Goal: Task Accomplishment & Management: Use online tool/utility

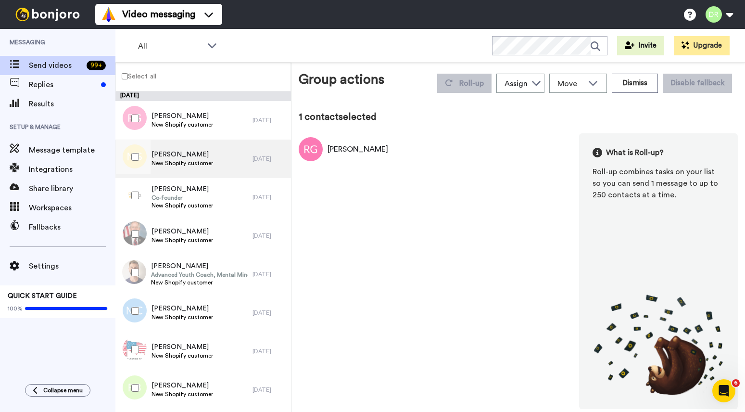
click at [179, 154] on span "[PERSON_NAME]" at bounding box center [182, 155] width 62 height 10
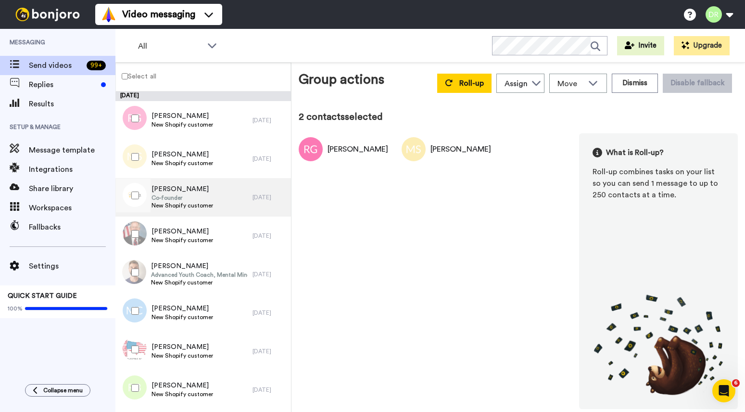
click at [191, 202] on span "New Shopify customer" at bounding box center [182, 206] width 62 height 8
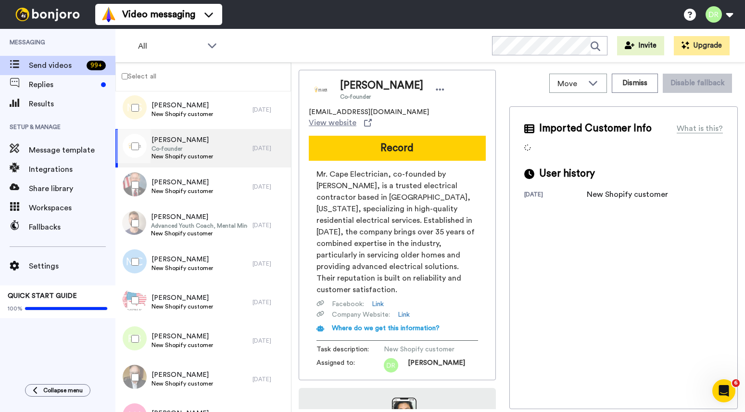
scroll to position [50, 0]
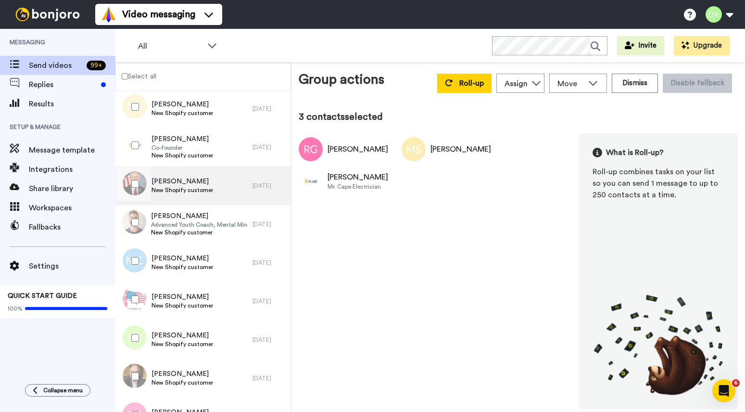
click at [169, 180] on span "[PERSON_NAME]" at bounding box center [182, 182] width 62 height 10
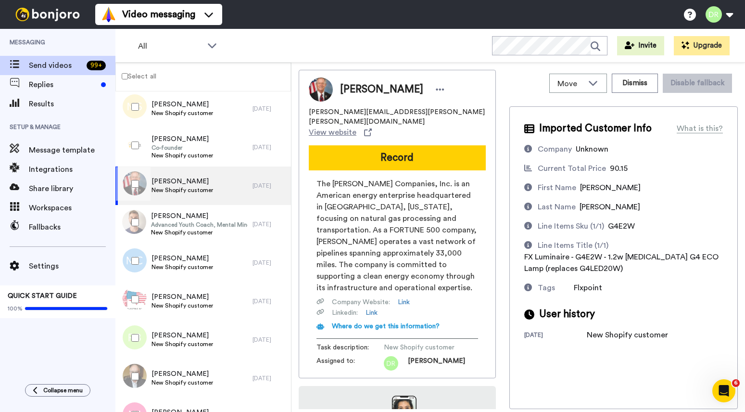
scroll to position [81, 0]
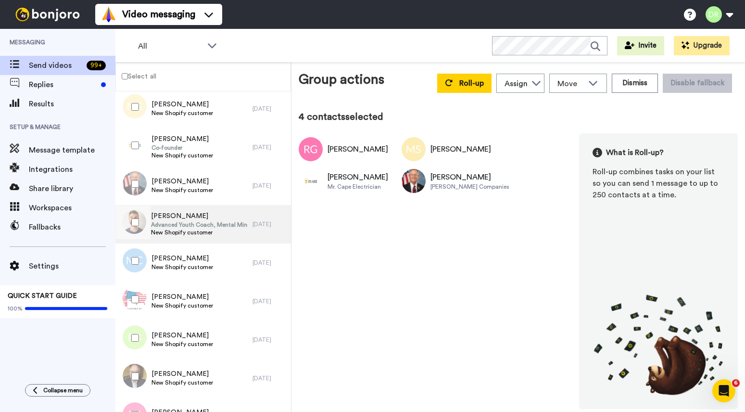
click at [179, 219] on span "[PERSON_NAME]" at bounding box center [199, 216] width 97 height 10
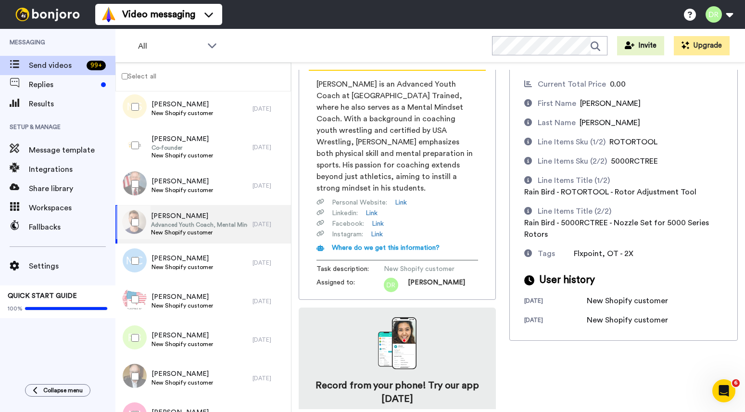
scroll to position [106, 0]
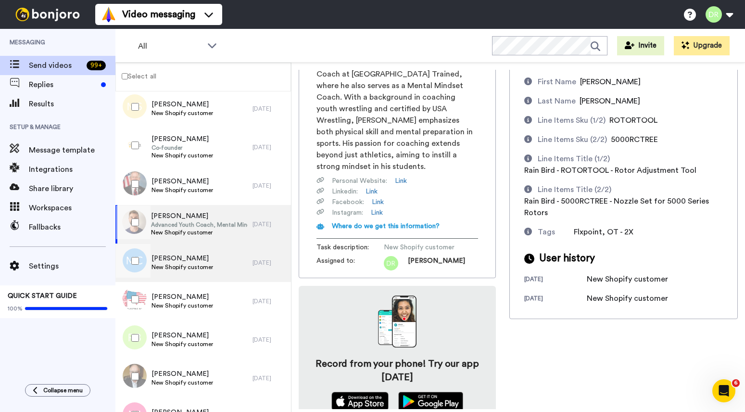
click at [194, 263] on span "New Shopify customer" at bounding box center [182, 267] width 62 height 8
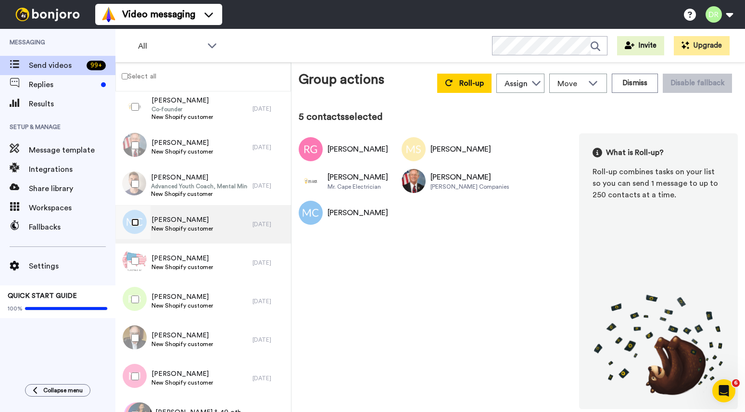
scroll to position [94, 0]
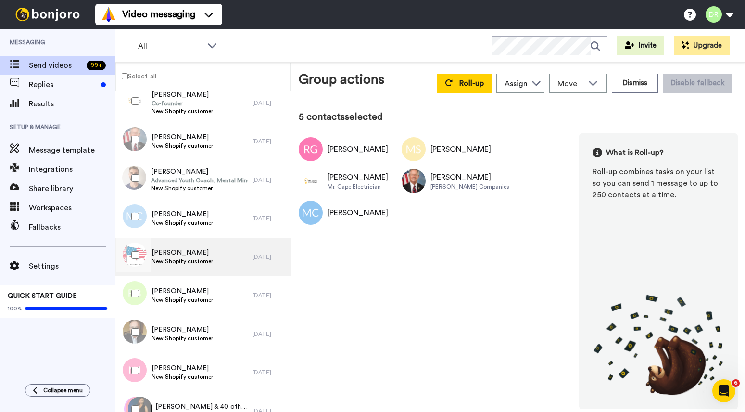
click at [198, 257] on span "New Shopify customer" at bounding box center [182, 261] width 62 height 8
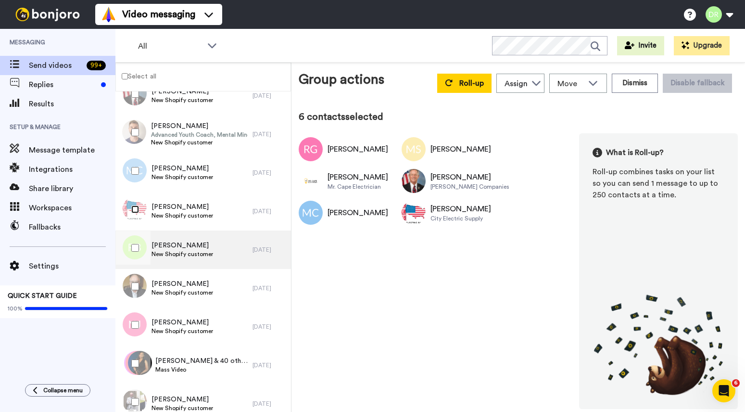
scroll to position [143, 0]
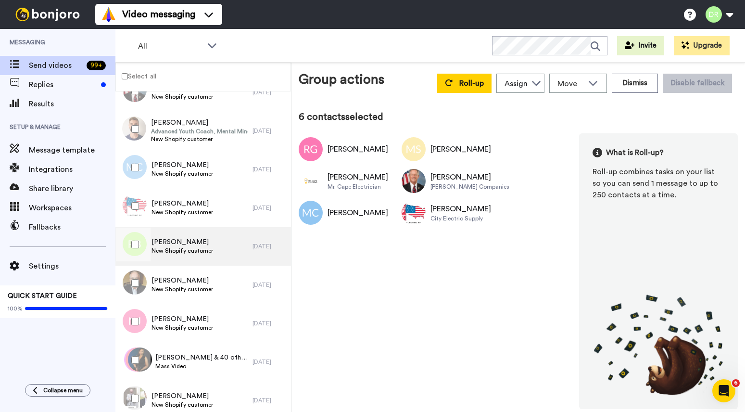
click at [190, 241] on span "[PERSON_NAME]" at bounding box center [182, 242] width 62 height 10
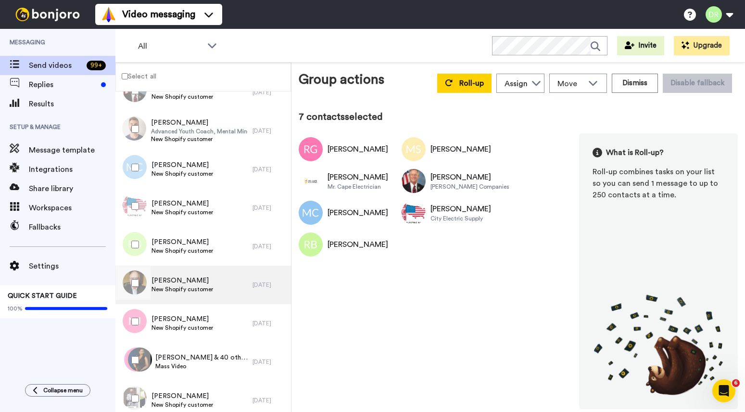
click at [170, 277] on span "[PERSON_NAME]" at bounding box center [182, 281] width 62 height 10
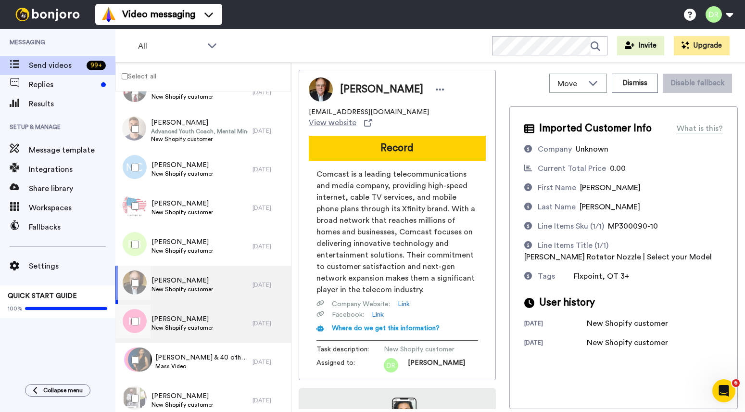
click at [174, 315] on span "[PERSON_NAME]" at bounding box center [182, 319] width 62 height 10
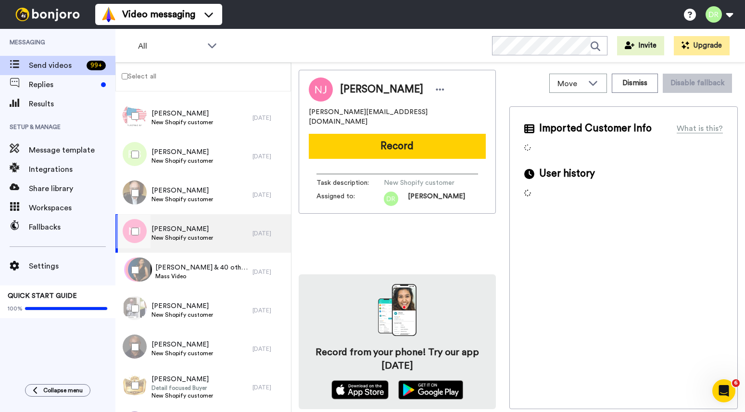
scroll to position [235, 0]
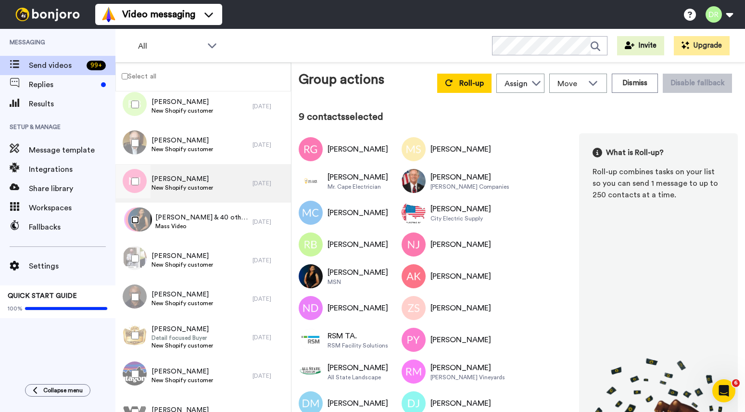
scroll to position [285, 0]
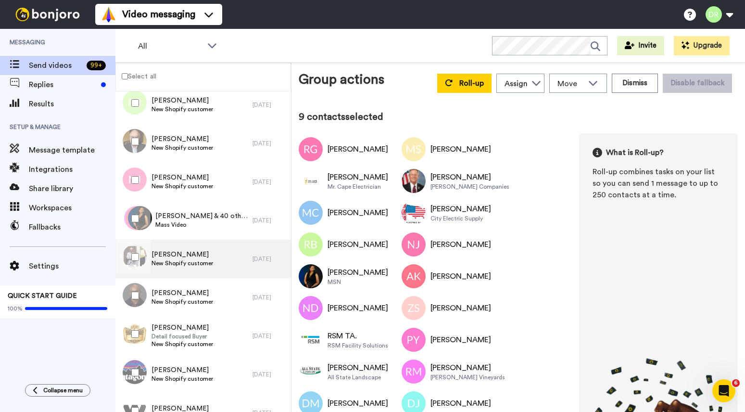
click at [186, 255] on span "[PERSON_NAME]" at bounding box center [182, 255] width 62 height 10
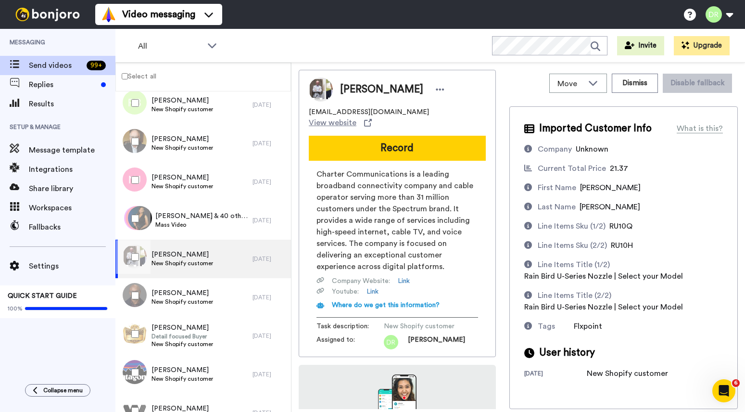
scroll to position [81, 0]
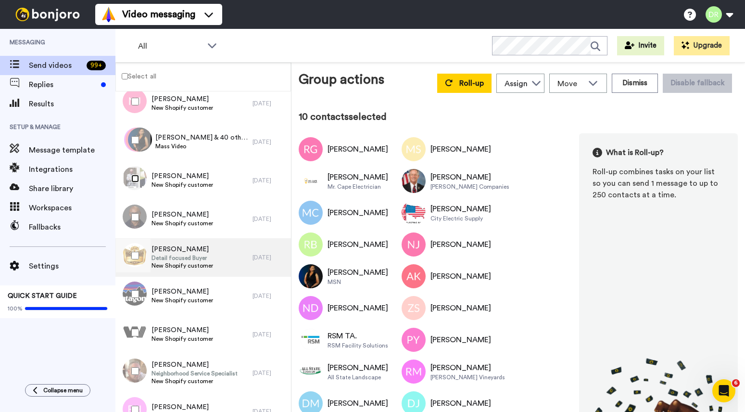
scroll to position [369, 0]
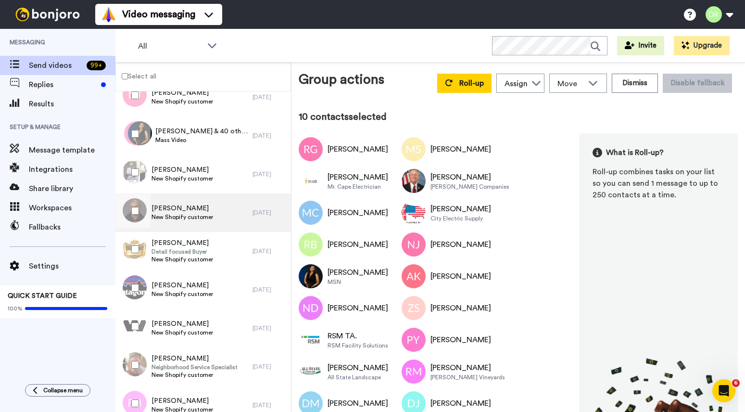
click at [188, 209] on span "[PERSON_NAME]" at bounding box center [182, 208] width 62 height 10
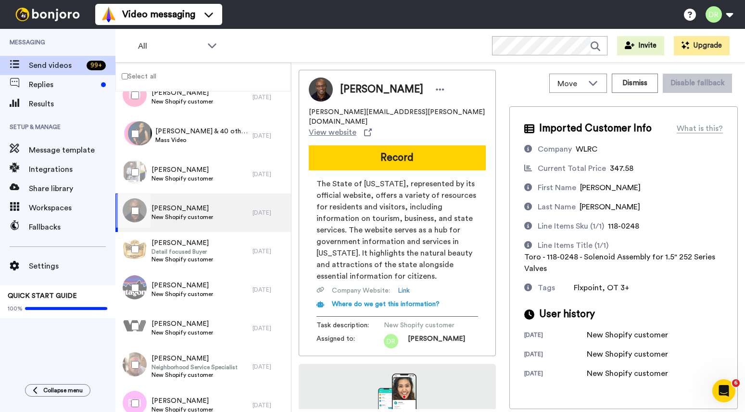
scroll to position [70, 0]
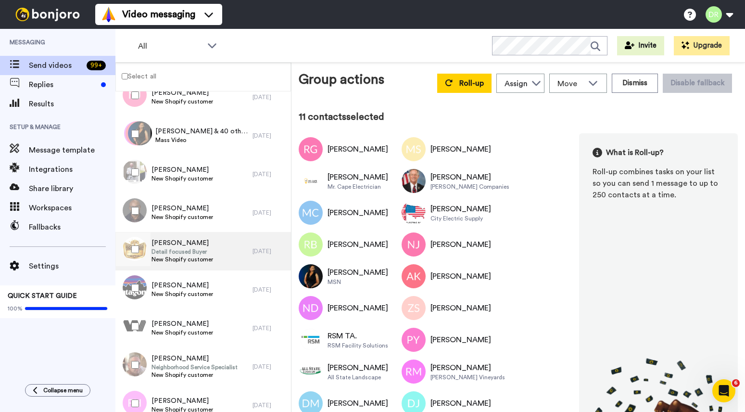
click at [214, 245] on div "[PERSON_NAME] Detail focused Buyer New Shopify customer" at bounding box center [183, 251] width 137 height 38
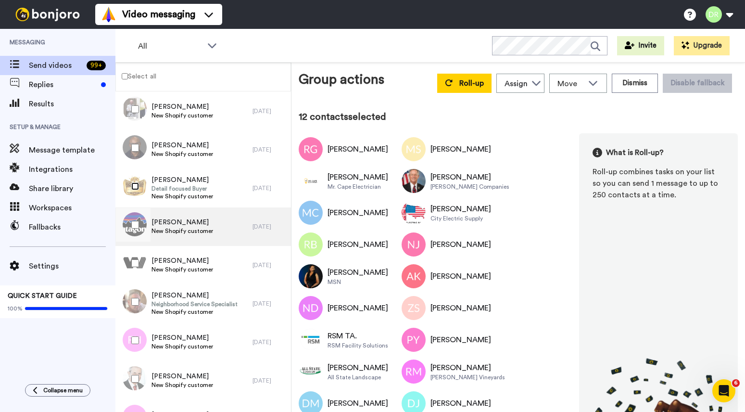
scroll to position [430, 0]
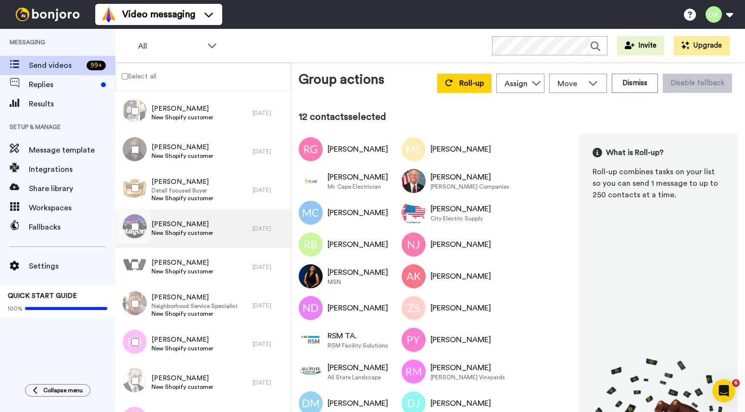
click at [188, 224] on span "[PERSON_NAME]" at bounding box center [182, 224] width 62 height 10
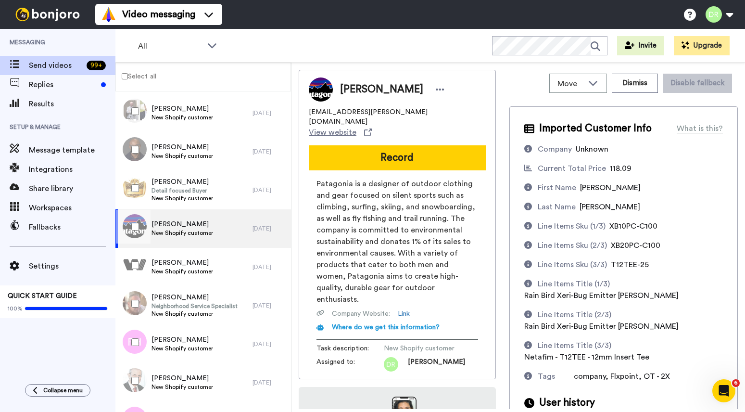
scroll to position [82, 0]
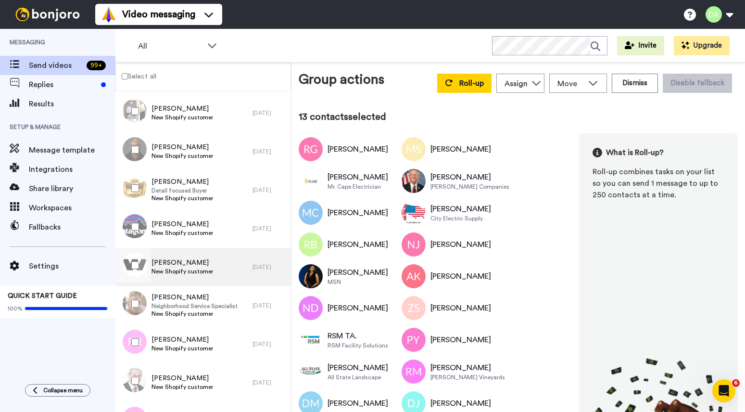
click at [177, 262] on span "[PERSON_NAME]" at bounding box center [182, 263] width 62 height 10
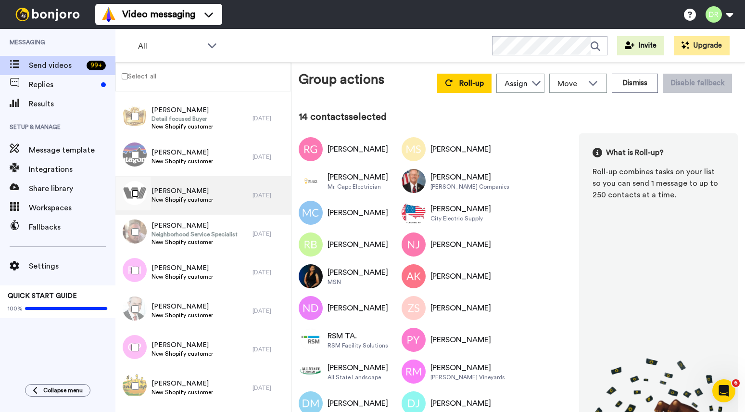
scroll to position [510, 0]
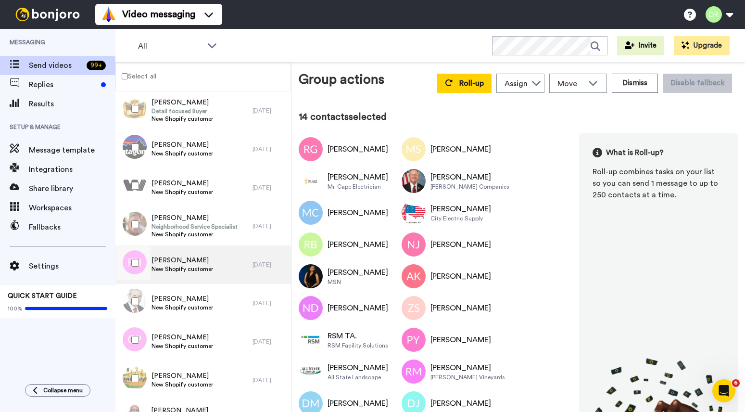
click at [171, 258] on span "[PERSON_NAME]" at bounding box center [182, 260] width 62 height 10
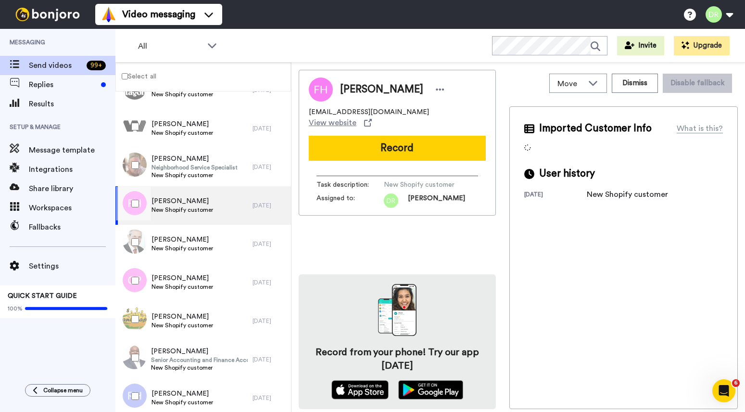
scroll to position [569, 0]
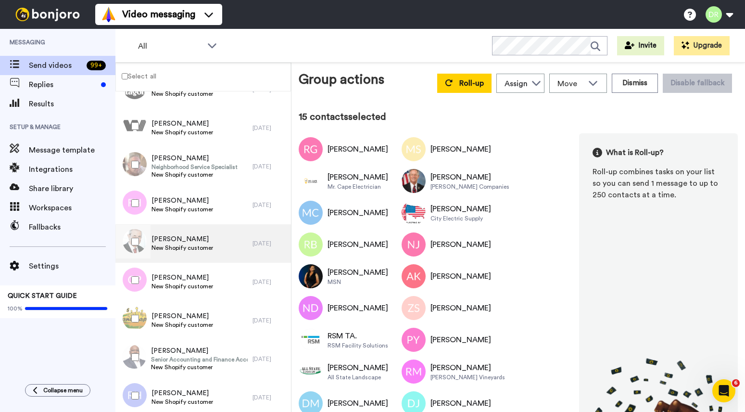
click at [184, 237] on span "[PERSON_NAME]" at bounding box center [182, 239] width 62 height 10
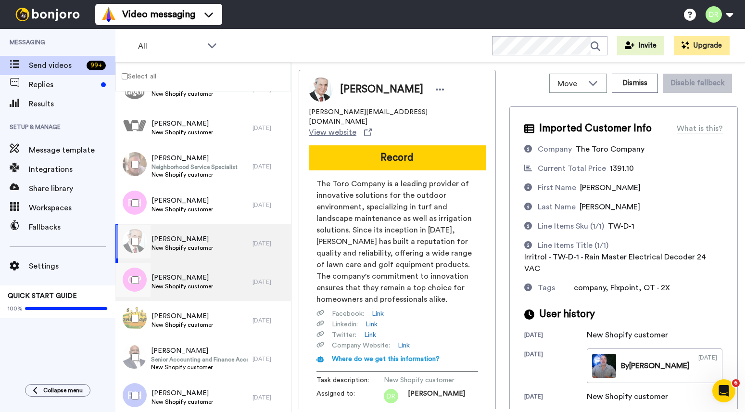
click at [178, 278] on span "[PERSON_NAME]" at bounding box center [182, 278] width 62 height 10
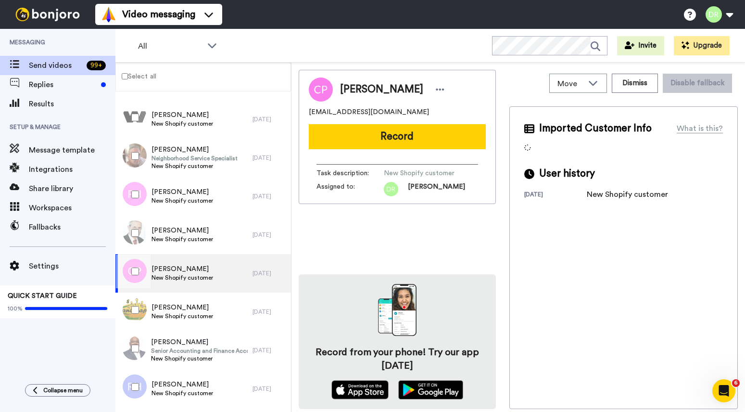
scroll to position [583, 0]
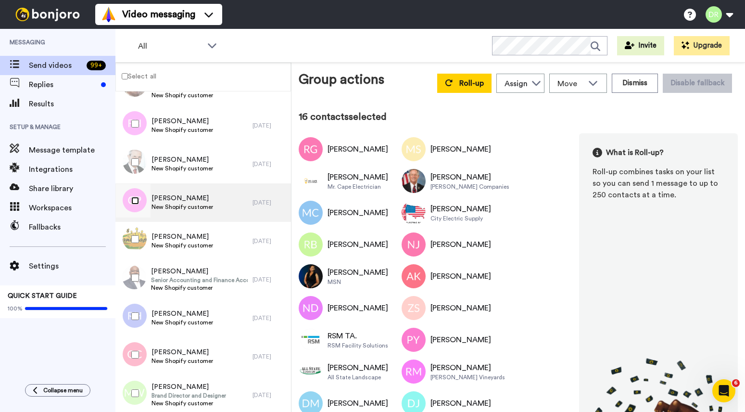
scroll to position [654, 0]
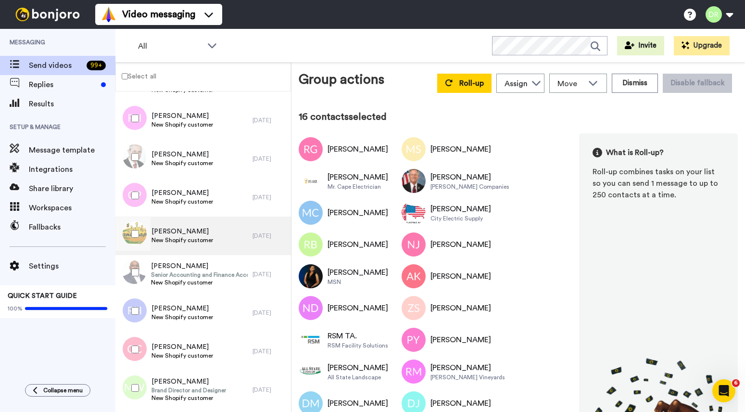
click at [184, 235] on span "[PERSON_NAME]" at bounding box center [182, 232] width 62 height 10
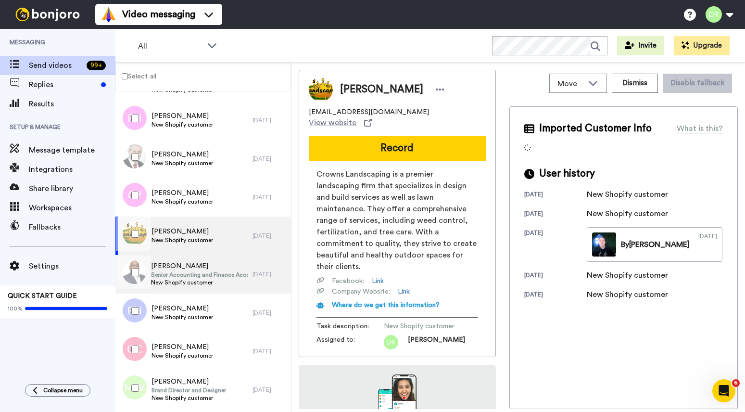
click at [186, 269] on span "[PERSON_NAME]" at bounding box center [199, 266] width 97 height 10
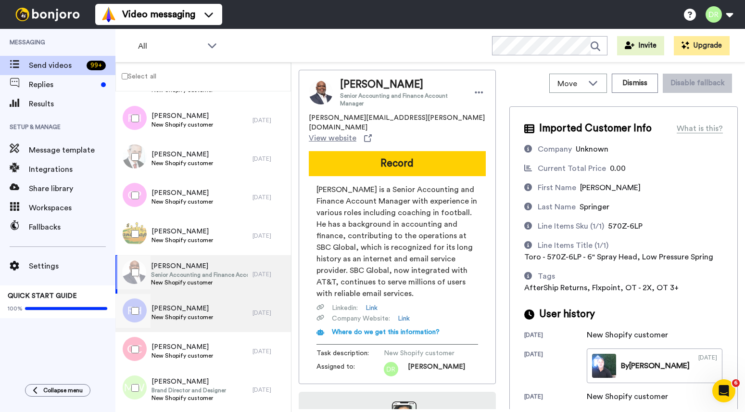
click at [189, 304] on span "[PERSON_NAME]" at bounding box center [182, 308] width 62 height 10
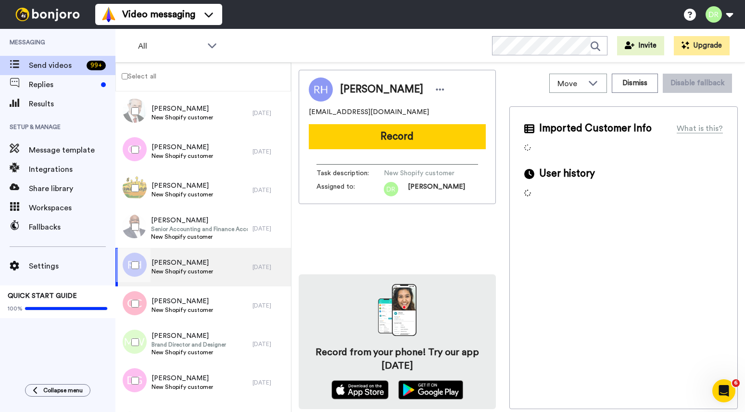
scroll to position [733, 0]
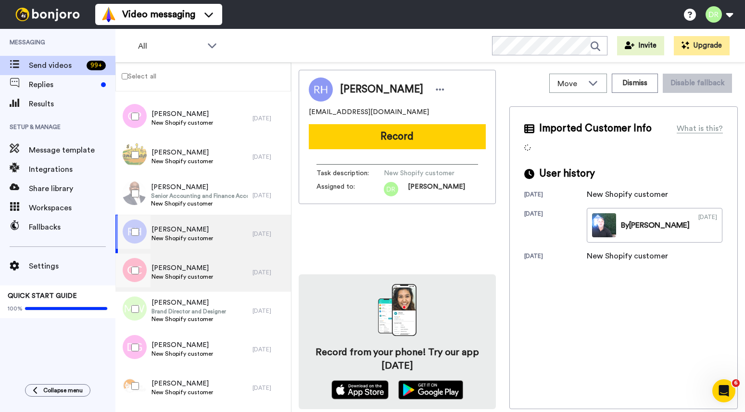
click at [190, 269] on span "[PERSON_NAME]" at bounding box center [182, 268] width 62 height 10
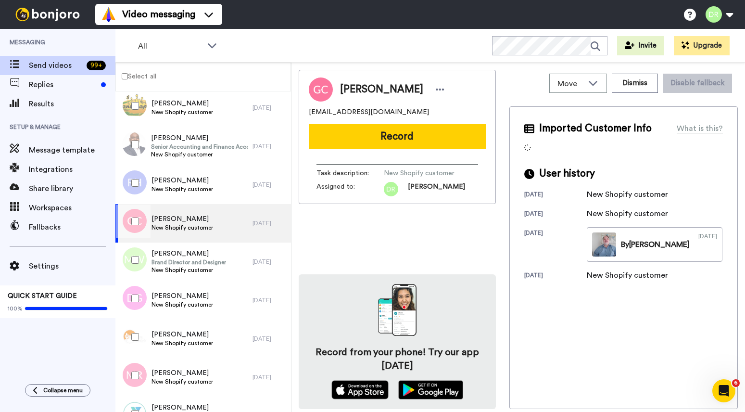
scroll to position [796, 0]
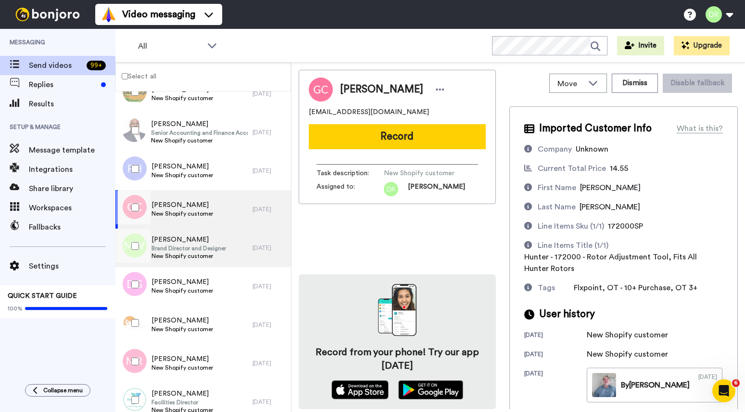
click at [190, 252] on span "New Shopify customer" at bounding box center [188, 256] width 75 height 8
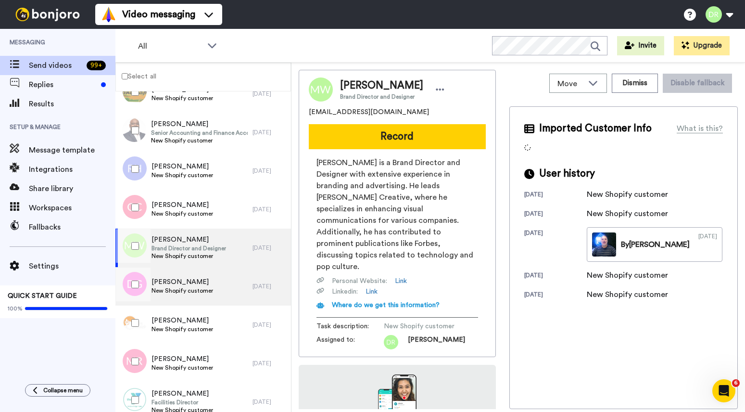
click at [202, 282] on span "[PERSON_NAME]" at bounding box center [182, 282] width 62 height 10
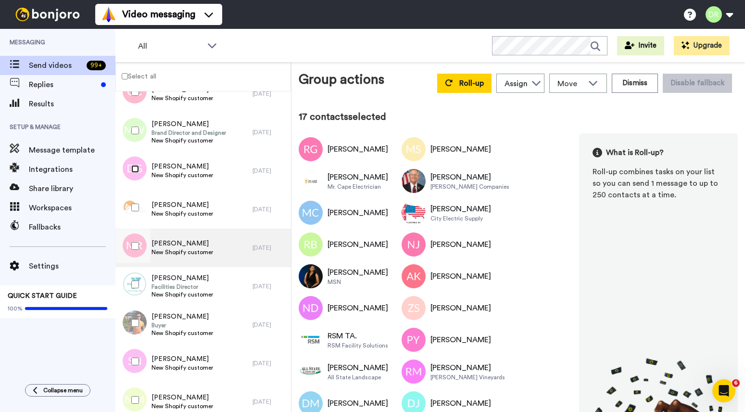
scroll to position [919, 0]
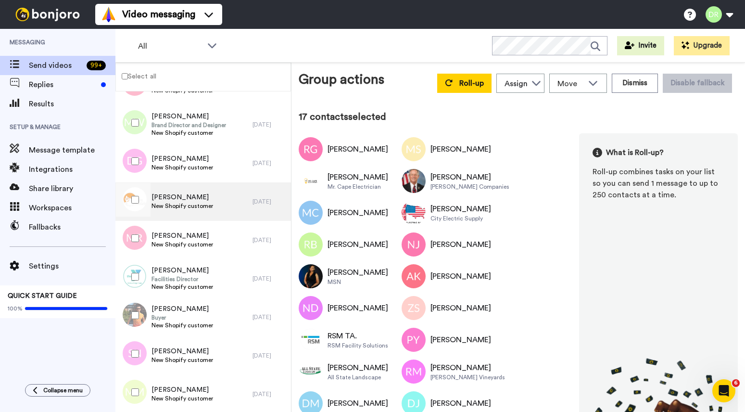
click at [182, 200] on span "[PERSON_NAME]" at bounding box center [182, 197] width 62 height 10
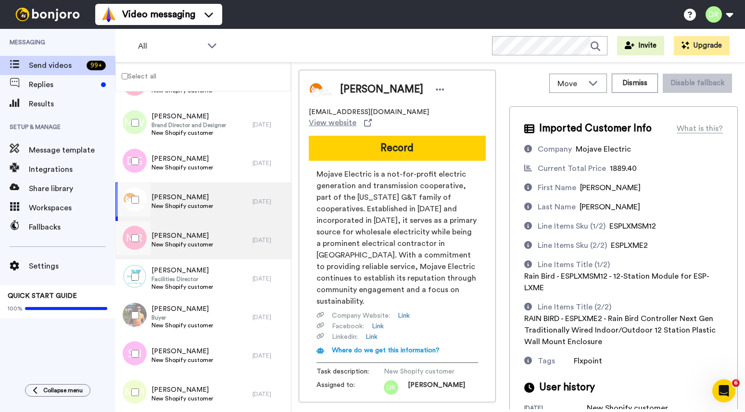
click at [190, 242] on span "New Shopify customer" at bounding box center [182, 244] width 62 height 8
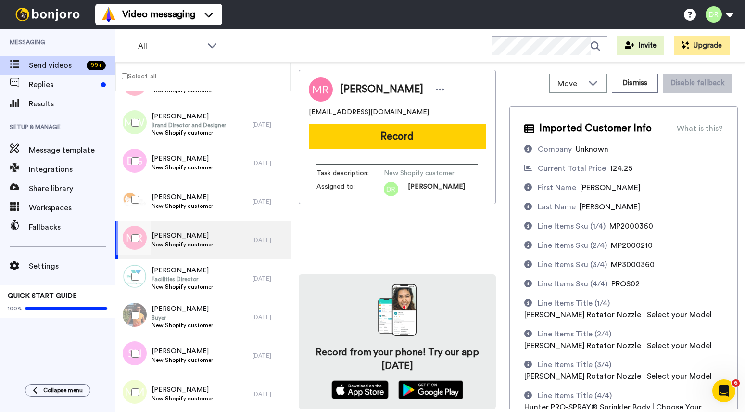
scroll to position [97, 0]
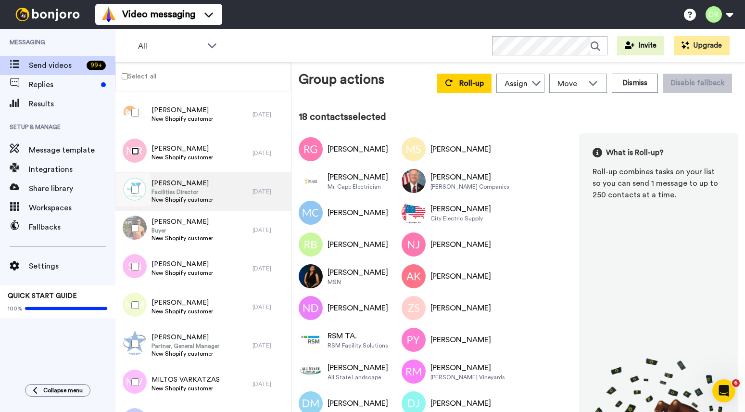
scroll to position [1005, 0]
click at [177, 187] on span "[PERSON_NAME]" at bounding box center [182, 184] width 62 height 10
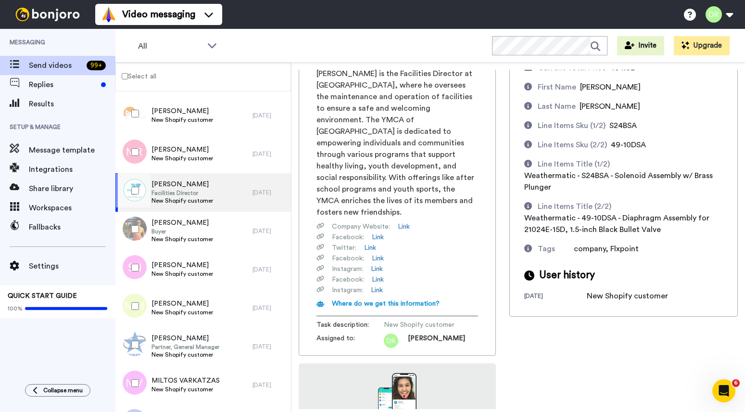
scroll to position [168, 0]
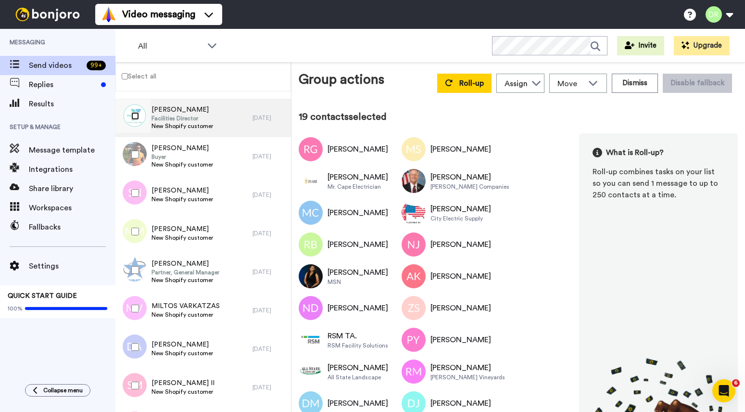
scroll to position [1081, 0]
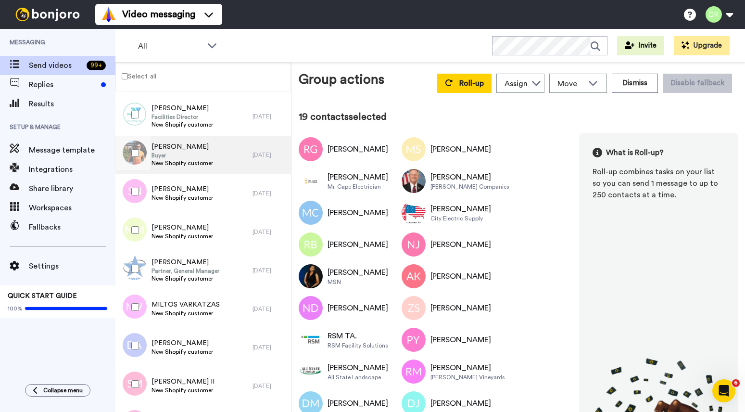
click at [176, 152] on span "Buyer" at bounding box center [182, 155] width 62 height 8
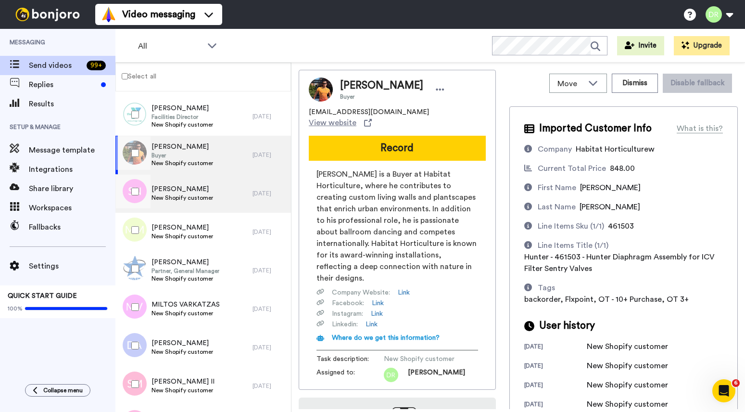
click at [174, 194] on span "New Shopify customer" at bounding box center [182, 198] width 62 height 8
